Goal: Task Accomplishment & Management: Complete application form

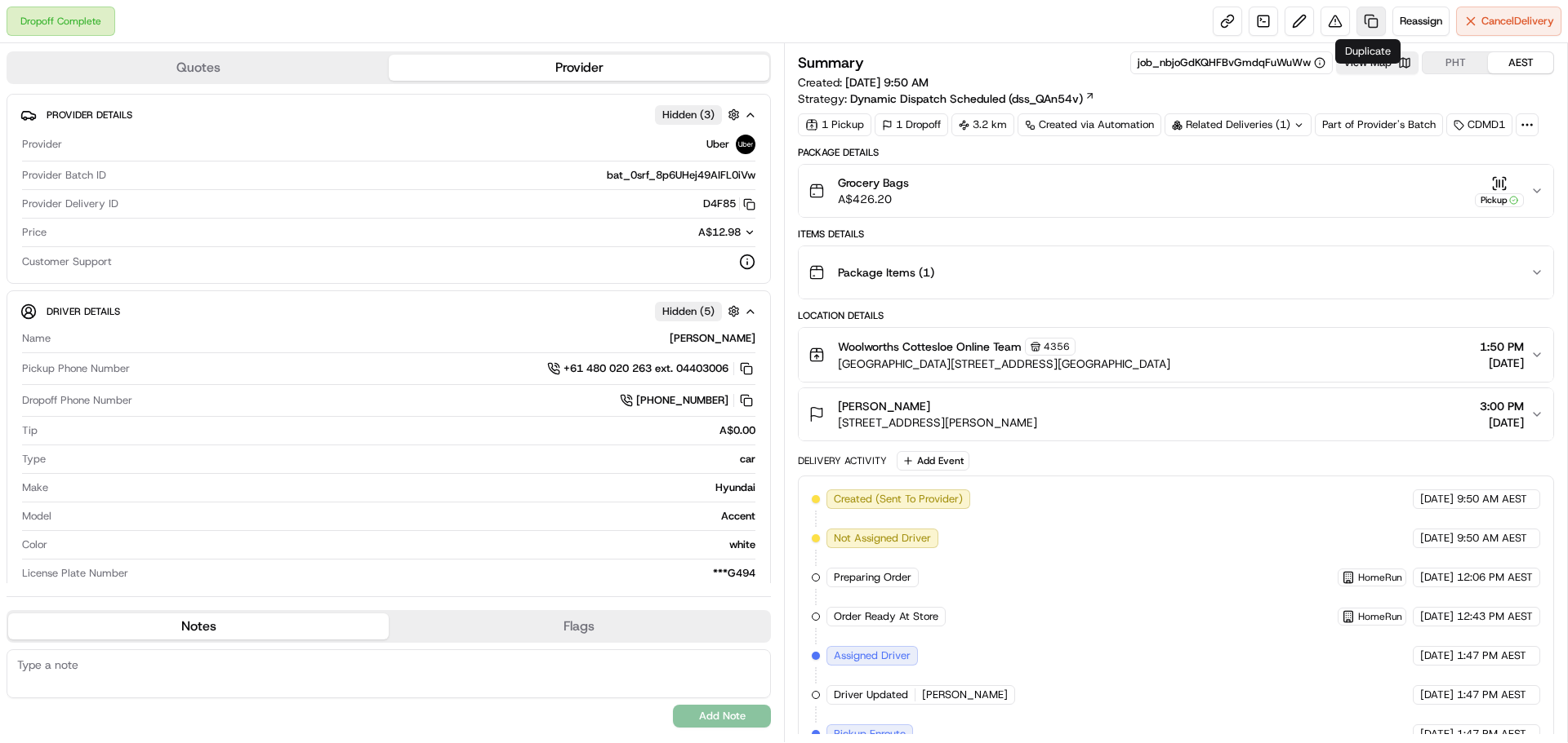
click at [1365, 22] on link at bounding box center [1370, 21] width 30 height 30
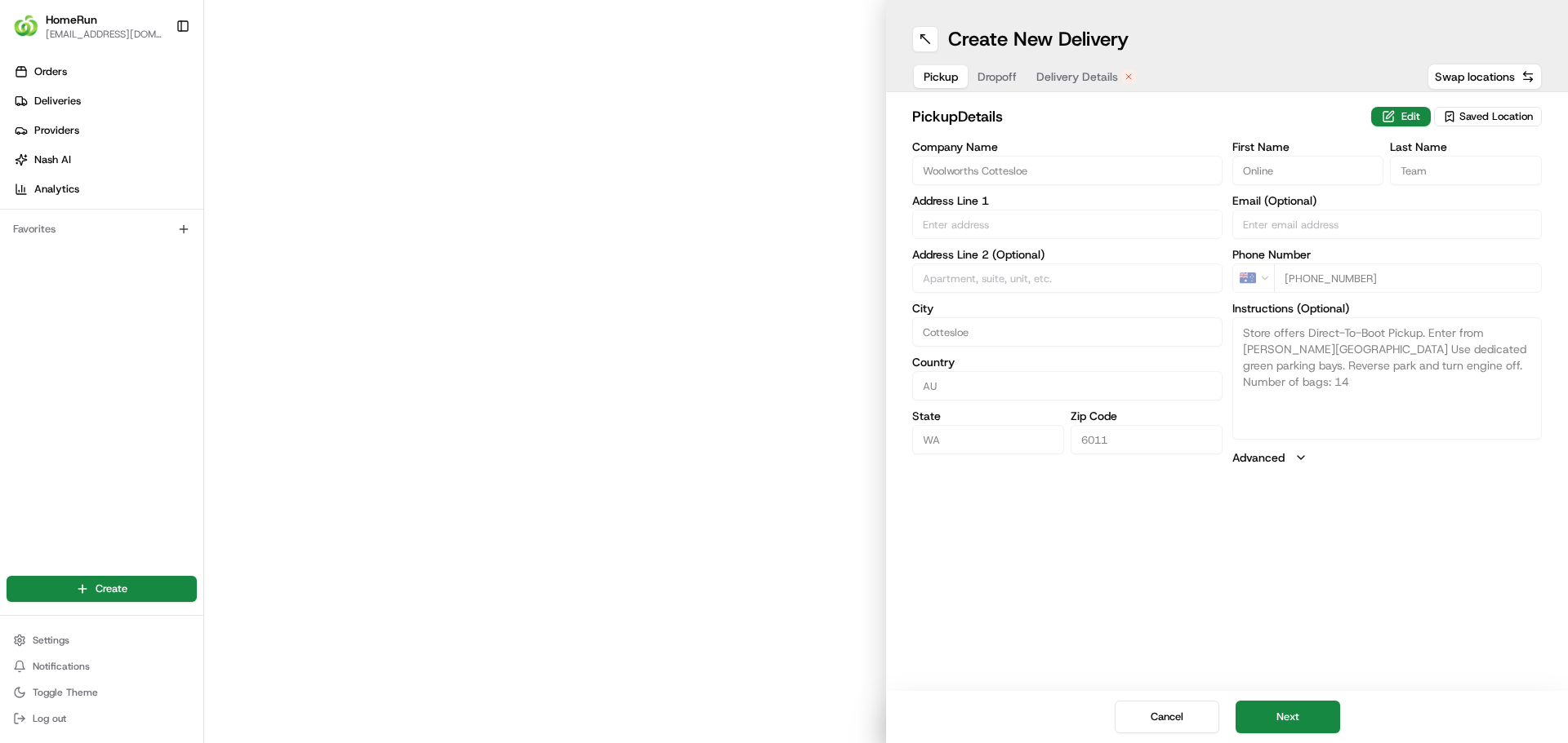
type input "Cottesloe Central, 460 Stirling Highway"
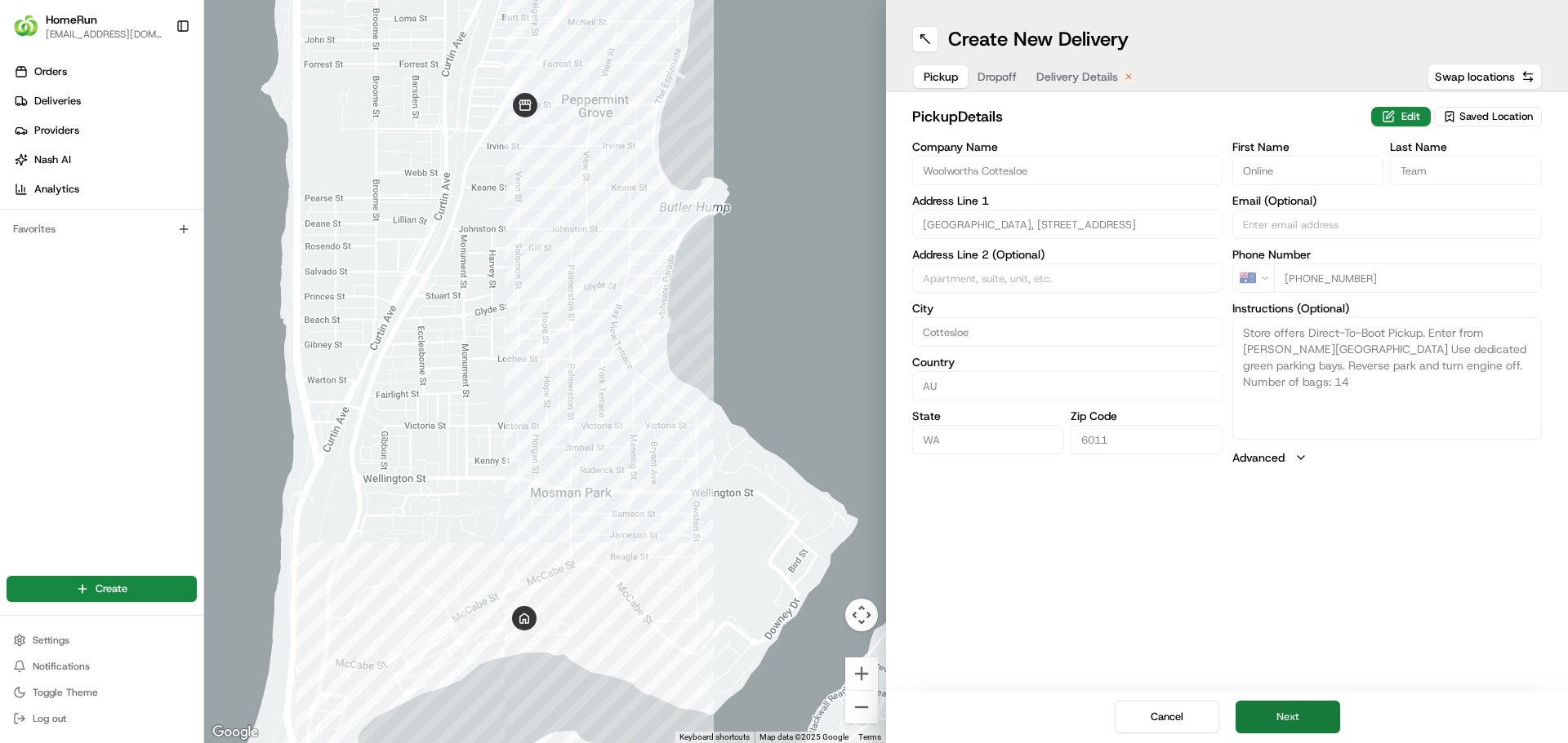
click at [1294, 717] on button "Next" at bounding box center [1288, 717] width 105 height 33
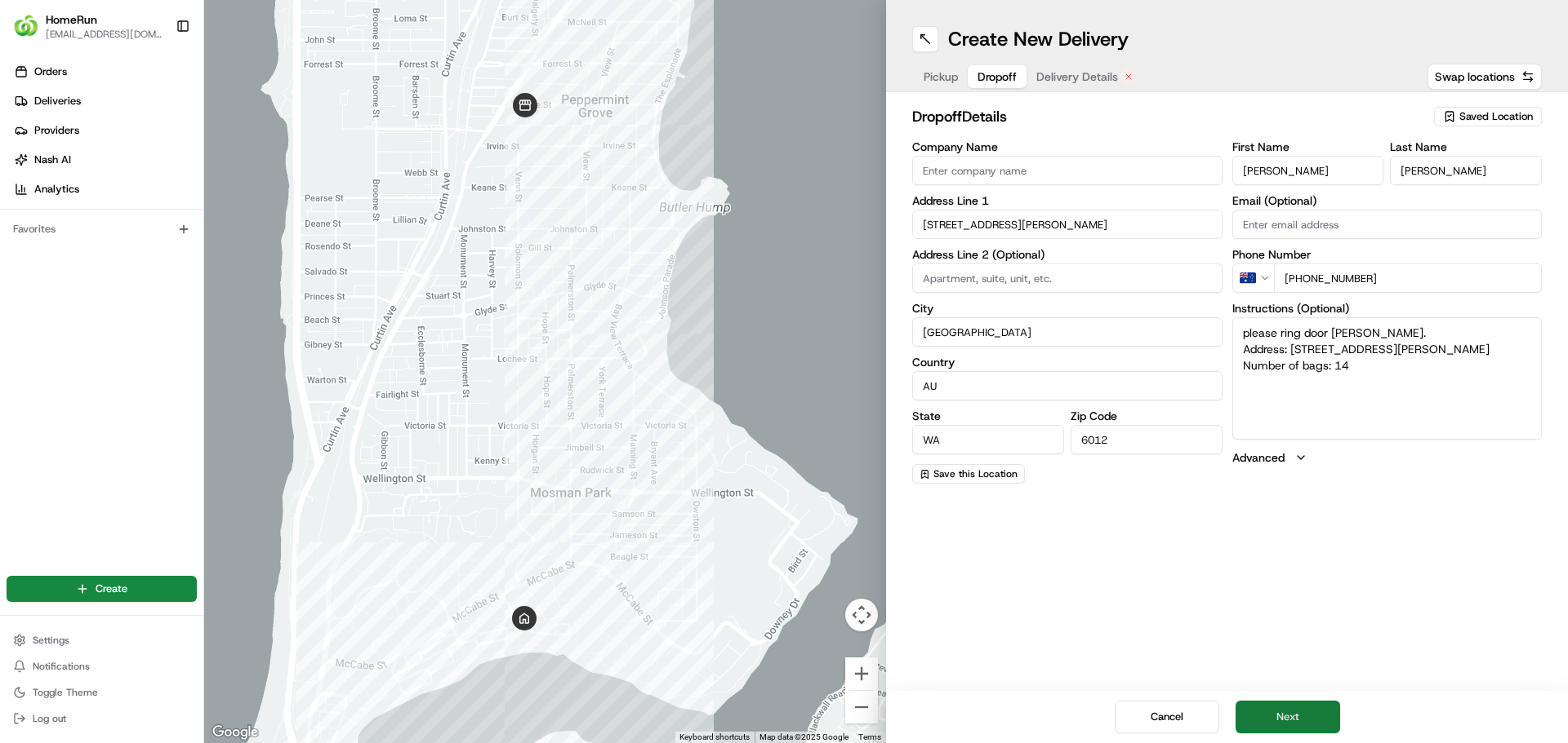
click at [1291, 717] on button "Next" at bounding box center [1288, 717] width 105 height 33
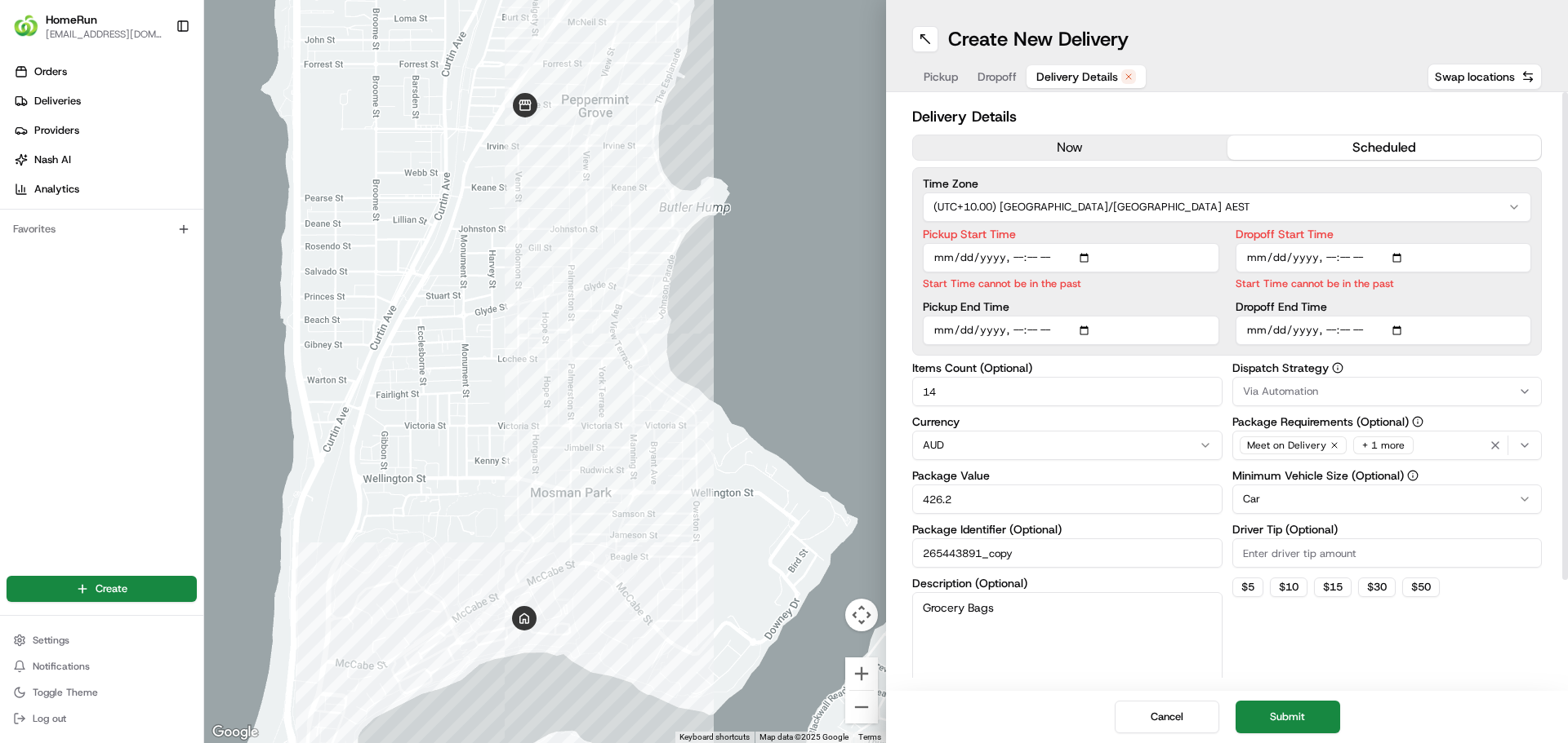
click at [1075, 146] on button "now" at bounding box center [1070, 147] width 315 height 25
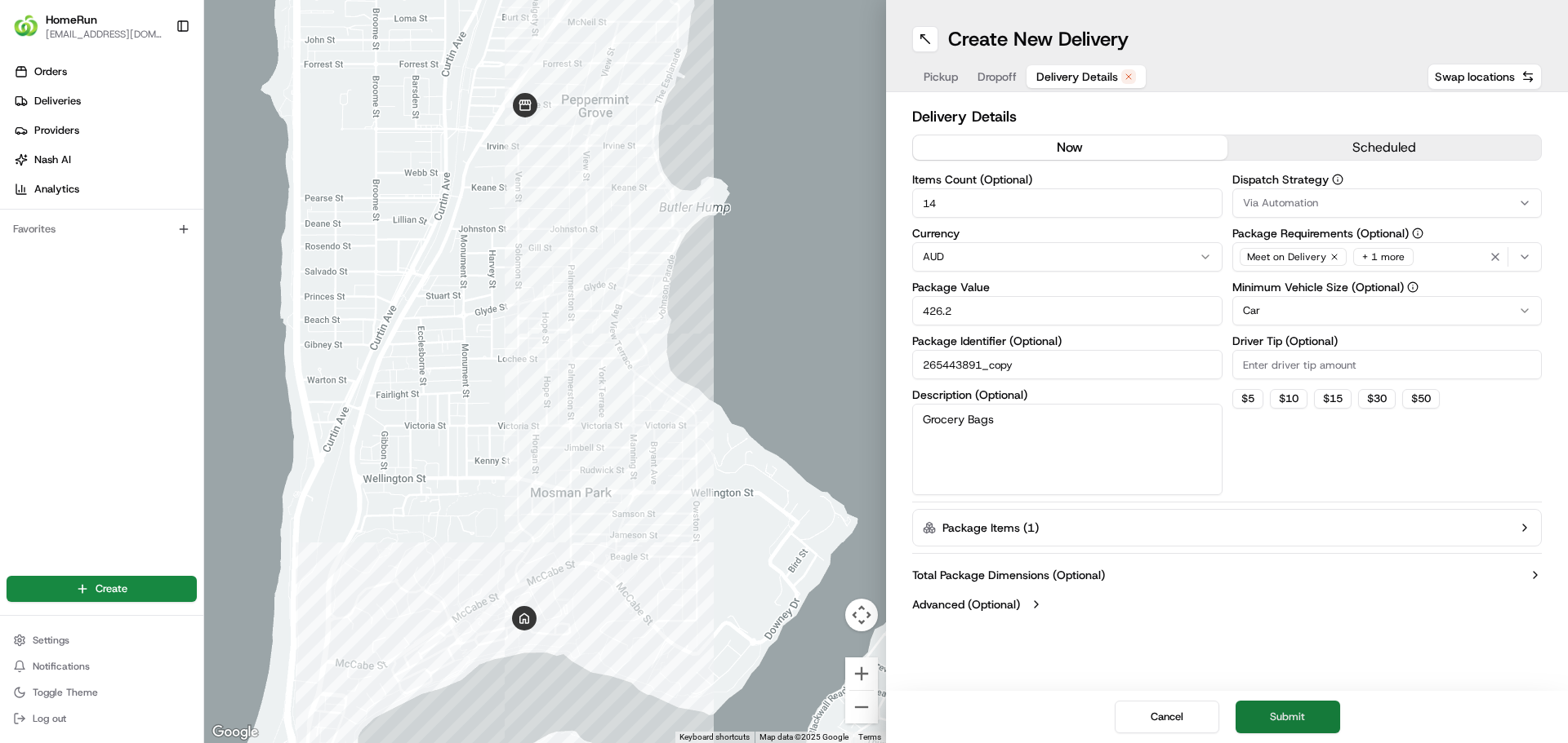
click at [1286, 725] on button "Submit" at bounding box center [1288, 717] width 105 height 33
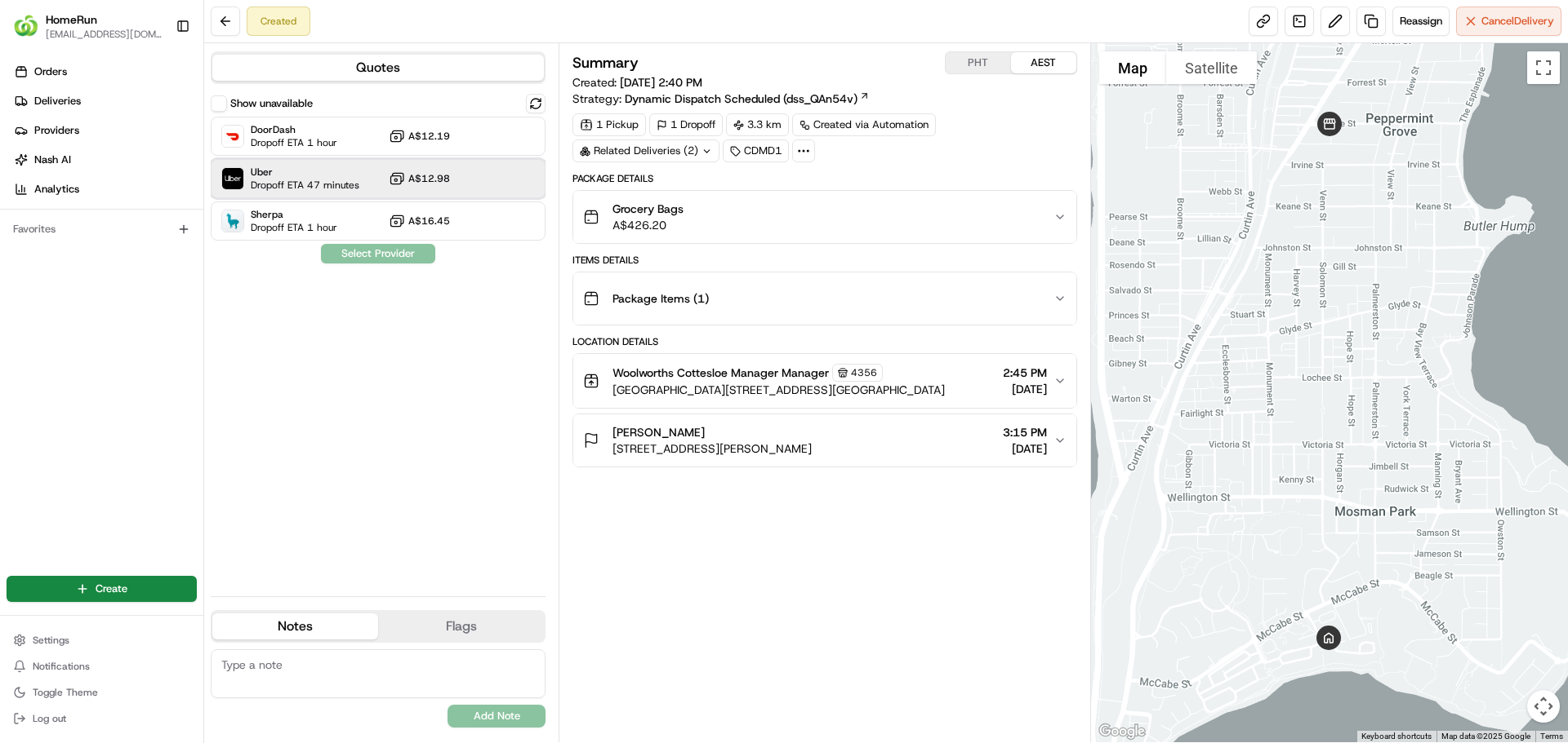
click at [290, 178] on span "Dropoff ETA 47 minutes" at bounding box center [304, 184] width 108 height 13
click at [363, 249] on button "Assign Provider" at bounding box center [377, 254] width 116 height 19
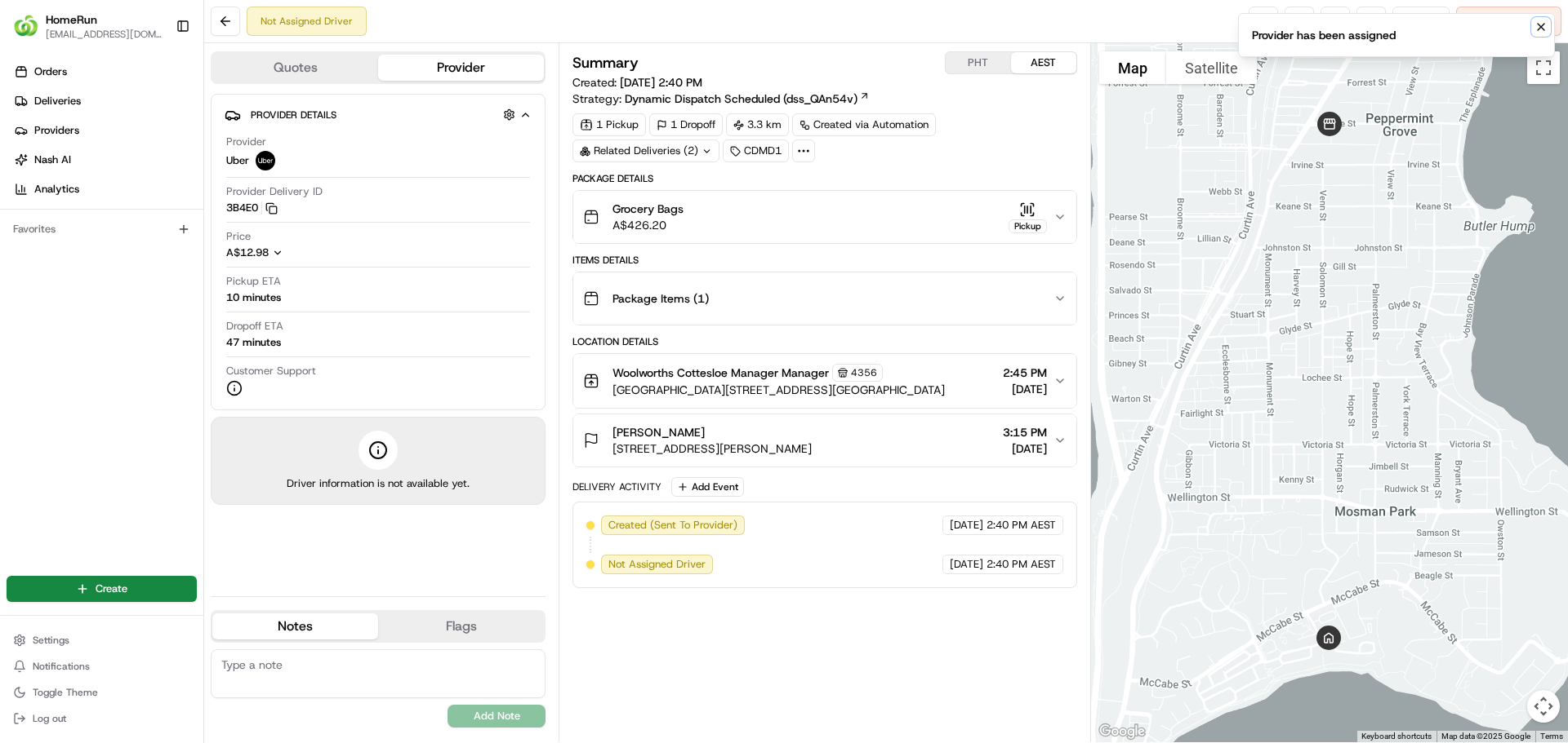
click at [1534, 30] on icon "Notifications (F8)" at bounding box center [1540, 26] width 13 height 13
click at [1251, 17] on link at bounding box center [1263, 21] width 30 height 30
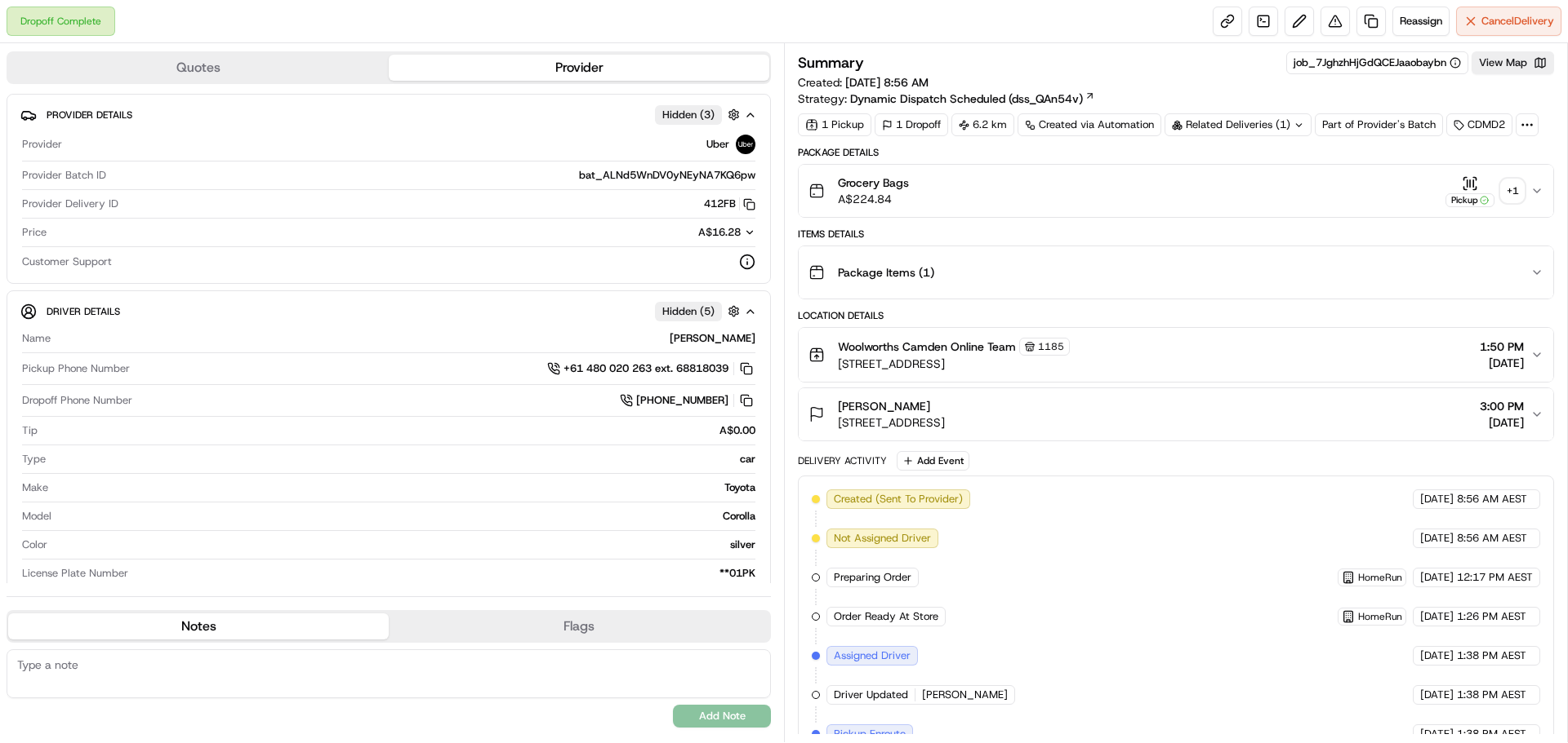
click at [1516, 194] on div "+ 1" at bounding box center [1511, 190] width 23 height 23
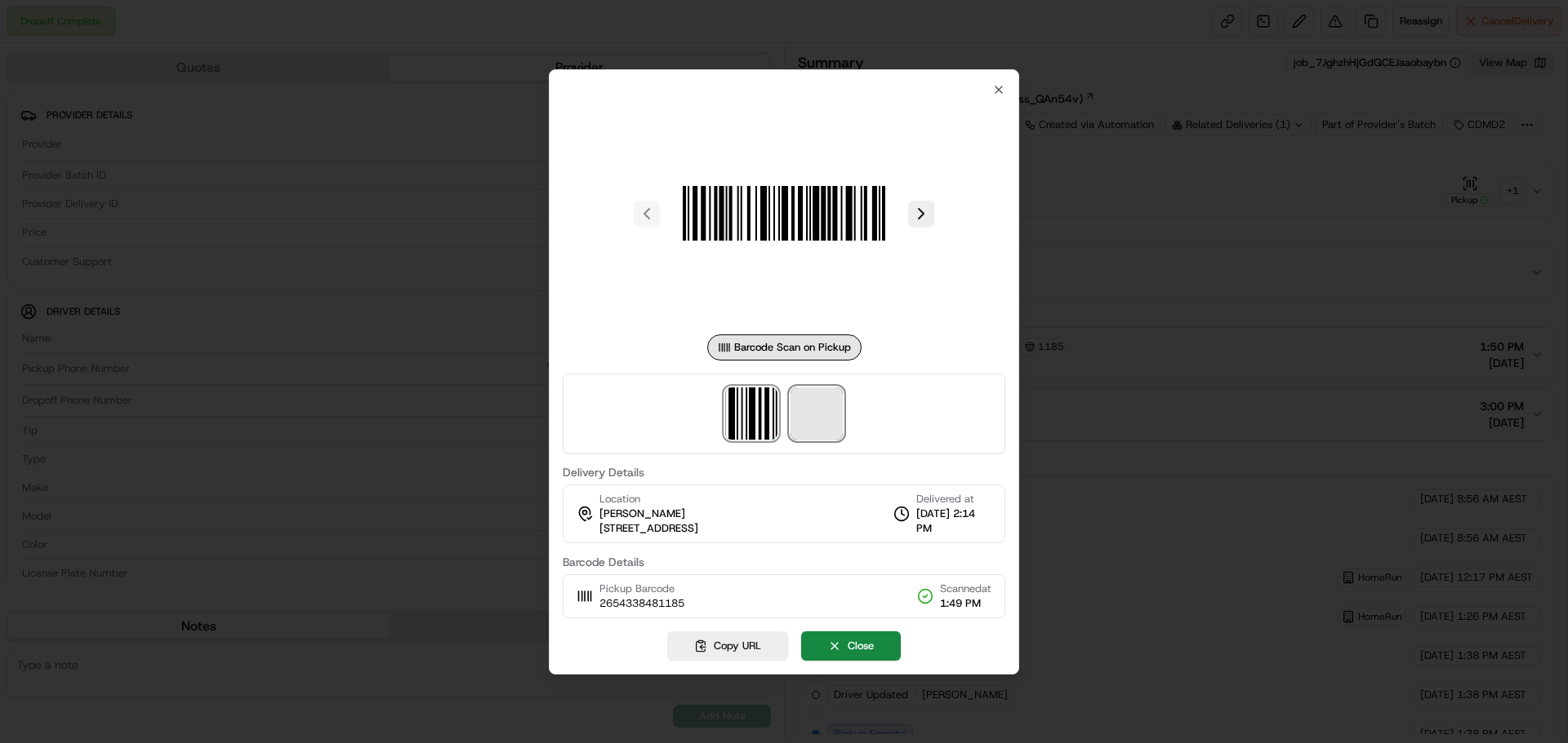
click at [809, 427] on span at bounding box center [816, 414] width 52 height 52
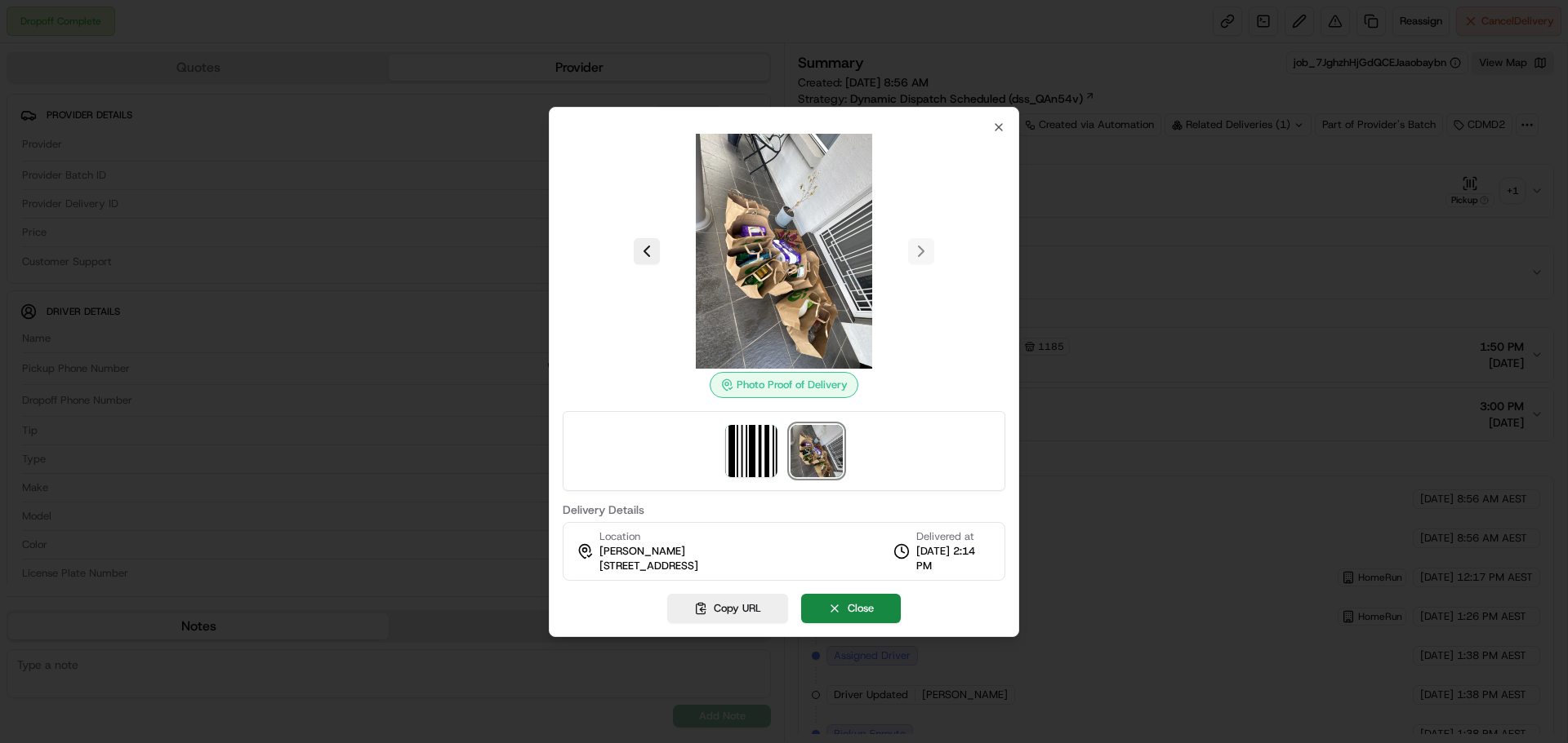
drag, startPoint x: 803, startPoint y: 448, endPoint x: 806, endPoint y: 465, distance: 17.3
click at [806, 465] on img at bounding box center [816, 451] width 52 height 52
click at [836, 606] on button "Close" at bounding box center [851, 609] width 100 height 30
